Goal: Navigation & Orientation: Find specific page/section

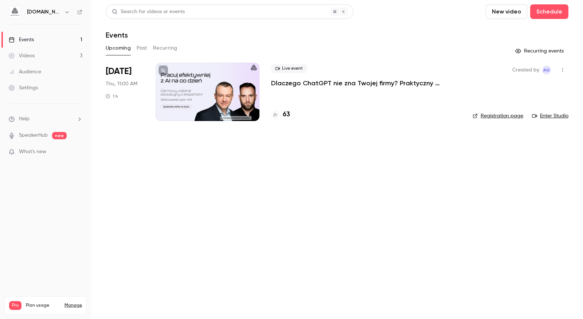
click at [55, 70] on link "Audience" at bounding box center [45, 72] width 91 height 16
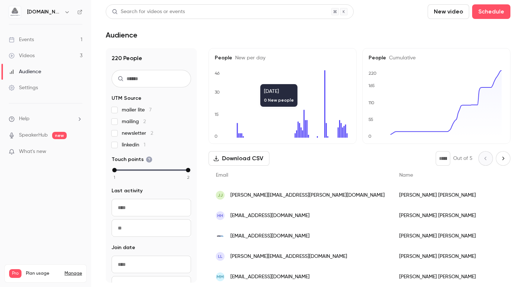
click at [49, 42] on link "Events 1" at bounding box center [45, 40] width 91 height 16
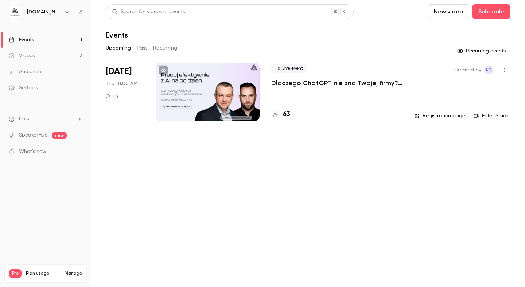
click at [46, 76] on link "Audience" at bounding box center [45, 72] width 91 height 16
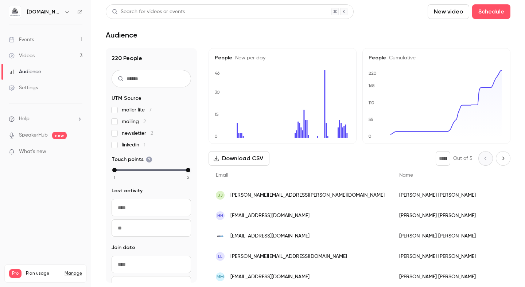
click at [30, 38] on div "Events" at bounding box center [21, 39] width 25 height 7
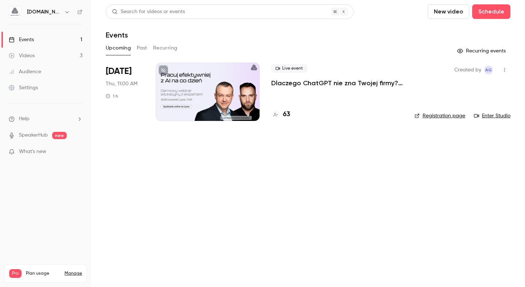
click at [36, 74] on div "Audience" at bounding box center [25, 71] width 32 height 7
